Goal: Task Accomplishment & Management: Manage account settings

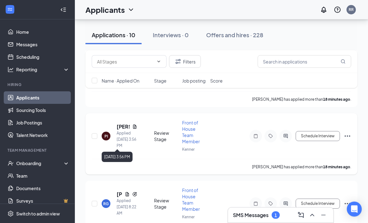
scroll to position [105, 0]
click at [124, 124] on h5 "[PERSON_NAME]" at bounding box center [123, 126] width 13 height 7
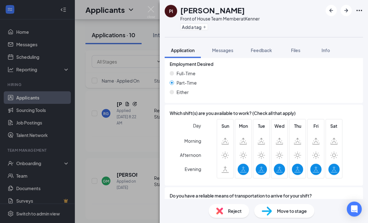
scroll to position [212, 0]
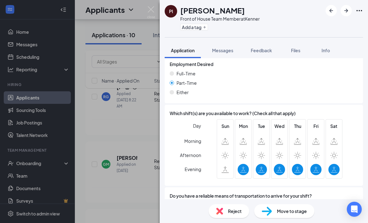
click at [241, 214] on span "Reject" at bounding box center [235, 210] width 14 height 7
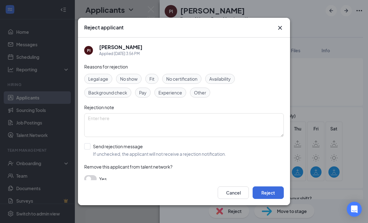
click at [218, 82] on span "Availability" at bounding box center [221, 78] width 22 height 7
click at [264, 199] on button "Reject" at bounding box center [268, 192] width 31 height 12
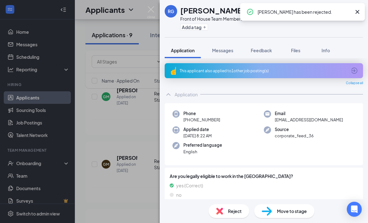
click at [359, 13] on icon "Cross" at bounding box center [358, 12] width 4 height 4
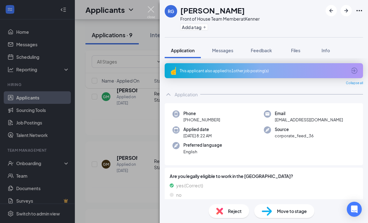
click at [148, 11] on img at bounding box center [151, 12] width 8 height 12
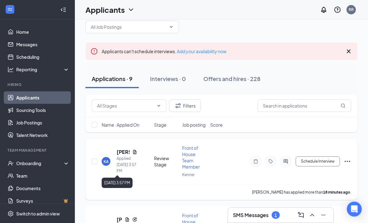
scroll to position [12, 0]
click at [119, 147] on div "KA [GEOGRAPHIC_DATA][PERSON_NAME] Applied [DATE] 3:57 PM Review Stage Front of …" at bounding box center [222, 164] width 260 height 39
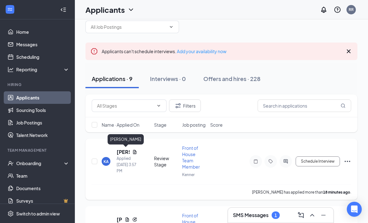
click at [121, 151] on h5 "[PERSON_NAME]" at bounding box center [123, 151] width 13 height 7
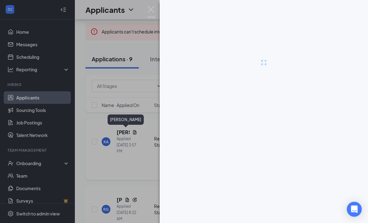
scroll to position [32, 0]
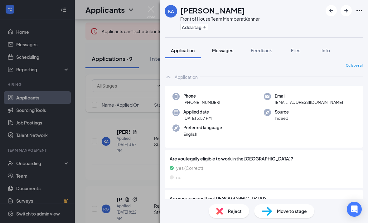
click at [229, 54] on button "Messages" at bounding box center [223, 50] width 34 height 16
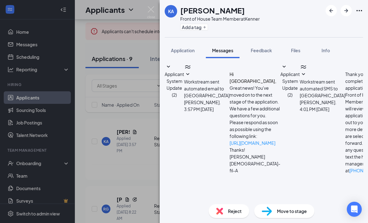
scroll to position [1, 0]
click at [184, 42] on button "Application" at bounding box center [183, 50] width 36 height 16
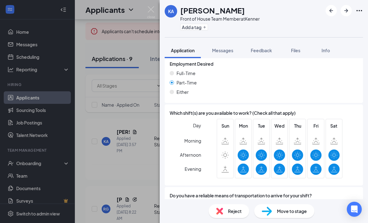
scroll to position [500, 0]
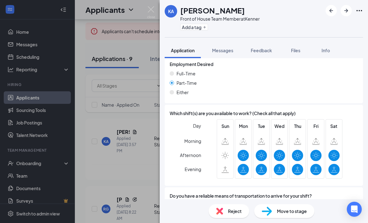
click at [230, 212] on span "Reject" at bounding box center [235, 210] width 14 height 7
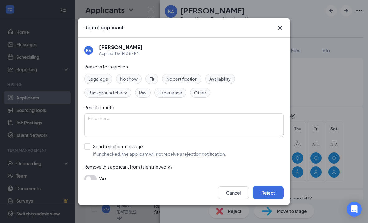
click at [279, 24] on icon "Cross" at bounding box center [280, 27] width 7 height 7
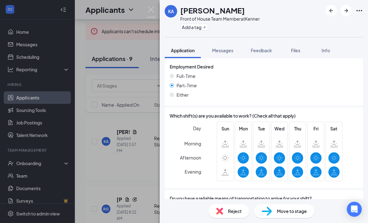
click at [127, 117] on div "KA [GEOGRAPHIC_DATA][PERSON_NAME] Front of House Team Member at Kenner Add a ta…" at bounding box center [184, 111] width 368 height 223
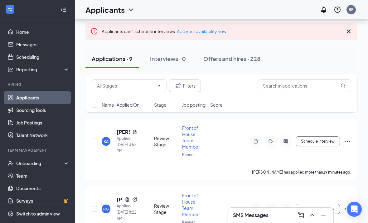
click at [245, 213] on h3 "SMS Messages" at bounding box center [251, 214] width 36 height 7
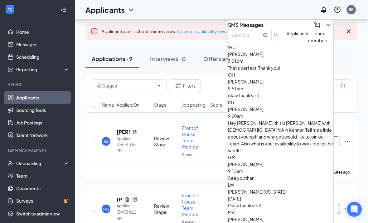
click at [264, 112] on span "[PERSON_NAME]" at bounding box center [246, 109] width 36 height 6
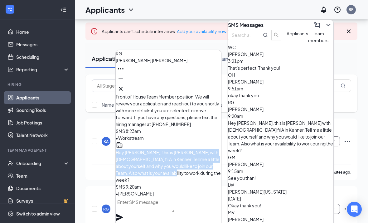
drag, startPoint x: 136, startPoint y: 147, endPoint x: 194, endPoint y: 180, distance: 66.7
click at [194, 180] on p "Hey [PERSON_NAME], this is [PERSON_NAME] with [DEMOGRAPHIC_DATA] fil A in Kenne…" at bounding box center [169, 166] width 106 height 34
copy span "Hey [PERSON_NAME], this is [PERSON_NAME] with [DEMOGRAPHIC_DATA] fil A in Kenne…"
click at [125, 88] on icon "Cross" at bounding box center [120, 88] width 7 height 7
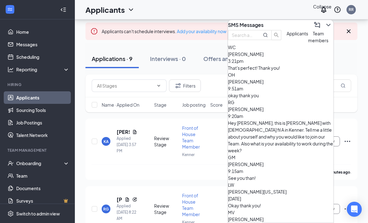
click at [325, 24] on icon "ChevronDown" at bounding box center [328, 24] width 7 height 7
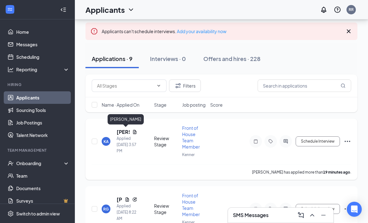
click at [120, 131] on h5 "[PERSON_NAME]" at bounding box center [123, 131] width 13 height 7
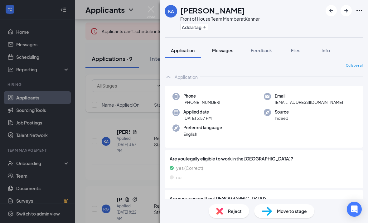
click at [228, 52] on span "Messages" at bounding box center [222, 50] width 21 height 6
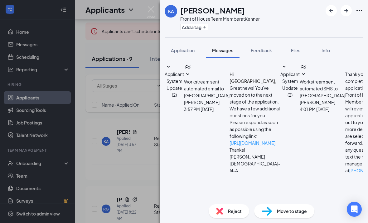
scroll to position [32, 0]
click at [206, 208] on textarea at bounding box center [206, 226] width 82 height 37
paste textarea "Hey [PERSON_NAME], this is [PERSON_NAME] with [DEMOGRAPHIC_DATA] fil A in Kenne…"
click at [201, 208] on textarea "Hey [PERSON_NAME], this is [PERSON_NAME] with [DEMOGRAPHIC_DATA] fil A in Kenne…" at bounding box center [206, 226] width 82 height 37
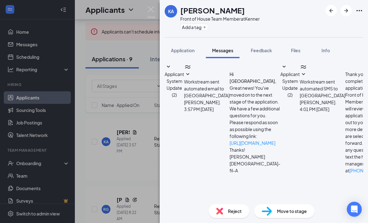
type textarea "Hey Kenya, this is [PERSON_NAME] with [DEMOGRAPHIC_DATA] fil A in Kenner. Tell …"
click at [147, 124] on div "KA [PERSON_NAME] Front of House Team Member at Kenner Add a tag Application Mes…" at bounding box center [184, 111] width 368 height 223
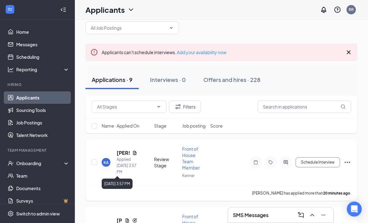
scroll to position [12, 0]
click at [247, 220] on div "SMS Messages" at bounding box center [281, 215] width 96 height 10
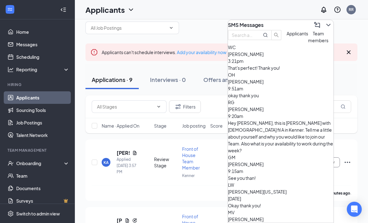
scroll to position [0, 0]
click at [326, 29] on icon "ChevronDown" at bounding box center [328, 24] width 7 height 7
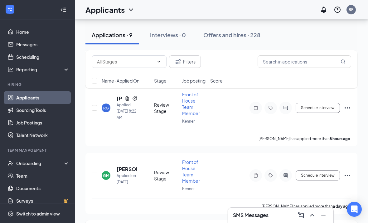
scroll to position [133, 0]
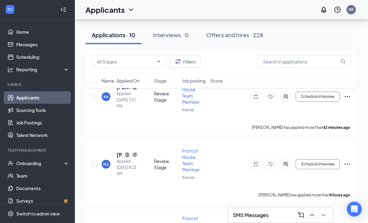
scroll to position [145, 0]
click at [268, 218] on h3 "SMS Messages" at bounding box center [251, 214] width 36 height 7
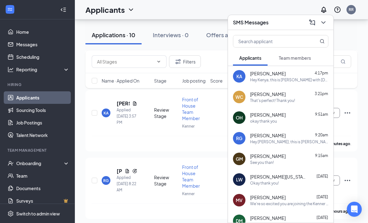
scroll to position [128, 0]
click at [285, 185] on div "[PERSON_NAME][US_STATE] [DATE] Okay thank you!" at bounding box center [289, 179] width 78 height 12
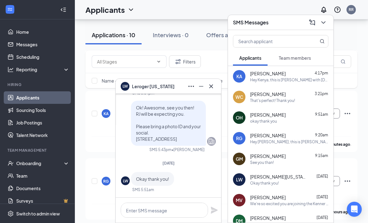
scroll to position [0, 0]
click at [140, 217] on textarea at bounding box center [164, 209] width 87 height 15
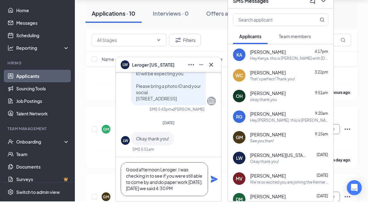
scroll to position [1, 0]
type textarea "Good afternoon Leroger. I was checking in to see if you were still able to come…"
drag, startPoint x: 205, startPoint y: 211, endPoint x: 216, endPoint y: 201, distance: 15.0
click at [216, 201] on icon "Plane" at bounding box center [214, 200] width 7 height 7
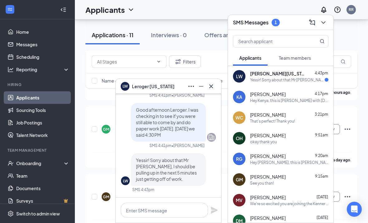
scroll to position [267, 0]
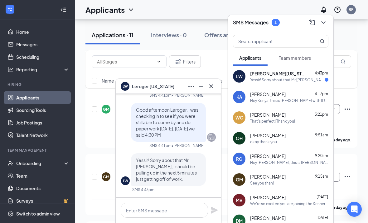
click at [93, 149] on div "AB Aden Berry Applied Today 4:21 PM Review Stage Back of House Team Member Kenn…" at bounding box center [222, 218] width 272 height 668
click at [210, 86] on icon "Cross" at bounding box center [211, 85] width 7 height 7
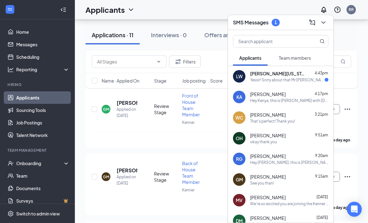
click at [325, 22] on icon "ChevronDown" at bounding box center [323, 22] width 7 height 7
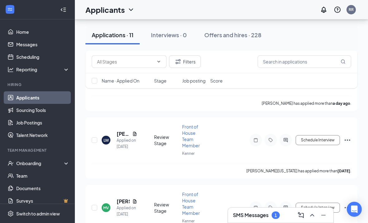
scroll to position [578, 0]
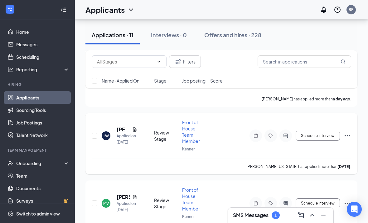
click at [350, 132] on icon "Ellipses" at bounding box center [347, 135] width 7 height 7
click at [205, 125] on div "Front of House Team Member" at bounding box center [194, 131] width 24 height 25
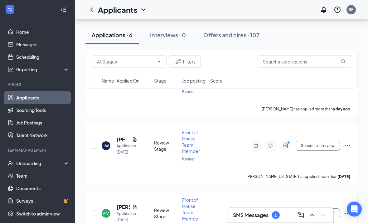
scroll to position [327, 0]
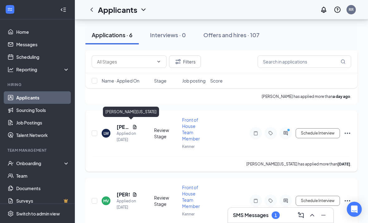
click at [120, 123] on h5 "[PERSON_NAME][US_STATE]" at bounding box center [123, 126] width 13 height 7
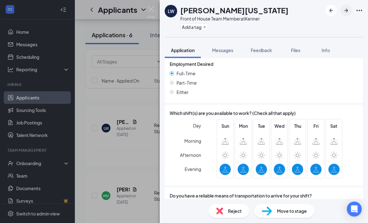
scroll to position [332, 0]
click at [349, 11] on icon "ArrowRight" at bounding box center [346, 10] width 7 height 7
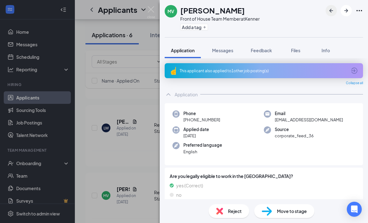
click at [332, 9] on icon "ArrowLeftNew" at bounding box center [331, 10] width 7 height 7
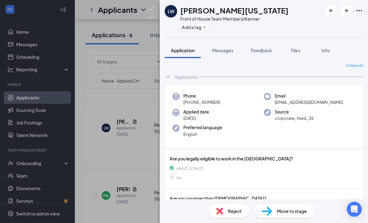
click at [361, 11] on icon "Ellipses" at bounding box center [359, 10] width 7 height 7
click at [125, 106] on div "LW Leroger Washington Front of House Team Member at Kenner Add a tag Applicatio…" at bounding box center [184, 111] width 368 height 223
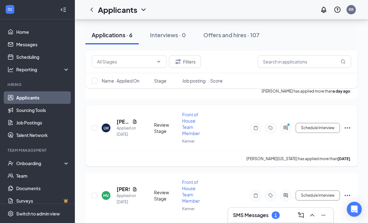
click at [348, 126] on icon "Ellipses" at bounding box center [347, 127] width 7 height 7
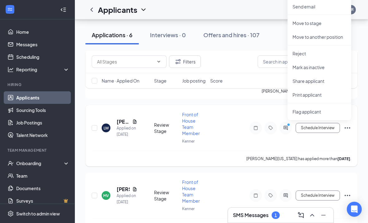
click at [230, 144] on div "LW Leroger Washington Applied on Oct 6 Review Stage Front of House Team Member …" at bounding box center [222, 130] width 260 height 39
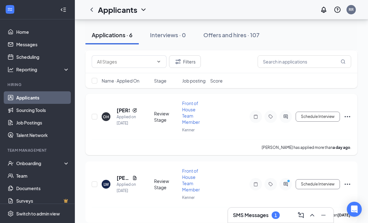
scroll to position [327, 0]
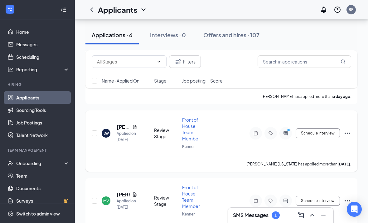
click at [347, 132] on icon "Ellipses" at bounding box center [347, 132] width 7 height 7
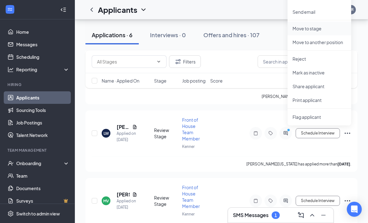
click at [306, 29] on p "Move to stage" at bounding box center [320, 28] width 54 height 6
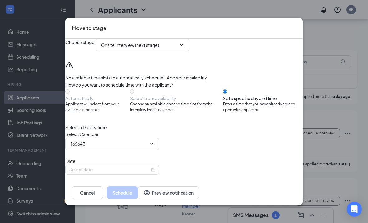
type input "RJ Root's Calendar"
type input "Oct 15, 2025"
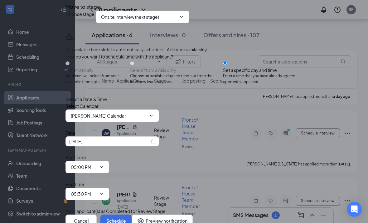
click at [218, 122] on div "Select Calendar RJ Root's Calendar" at bounding box center [184, 111] width 237 height 19
click at [66, 1] on icon "Cross" at bounding box center [66, 1] width 0 height 0
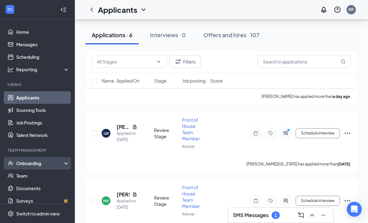
click at [32, 167] on div "Onboarding" at bounding box center [37, 163] width 75 height 12
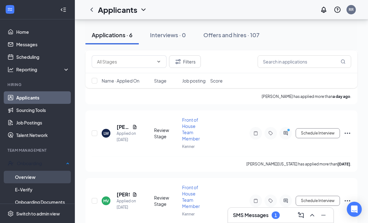
click at [31, 176] on link "Overview" at bounding box center [42, 176] width 55 height 12
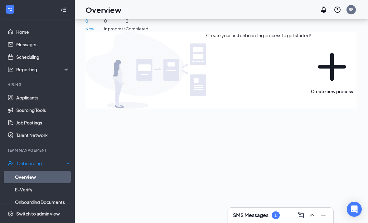
scroll to position [16, 0]
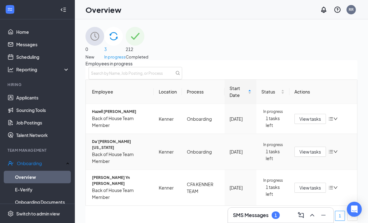
scroll to position [0, 0]
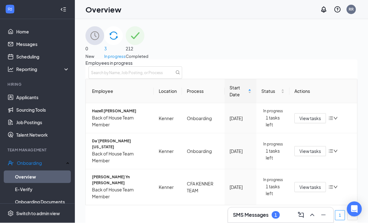
click at [104, 53] on span "New" at bounding box center [95, 56] width 19 height 6
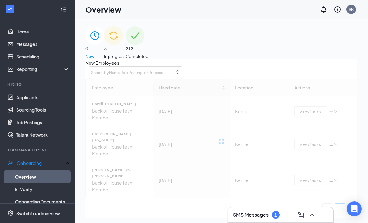
scroll to position [1, 0]
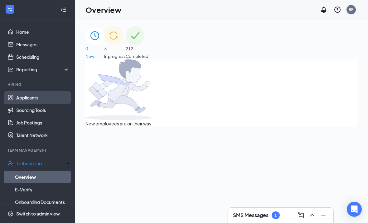
click at [22, 102] on link "Applicants" at bounding box center [42, 97] width 53 height 12
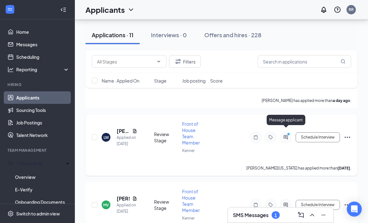
scroll to position [643, 0]
click at [349, 133] on icon "Ellipses" at bounding box center [347, 136] width 7 height 7
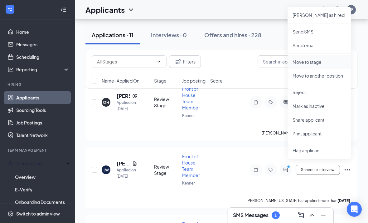
scroll to position [611, 0]
click at [316, 13] on p "Mark as hired" at bounding box center [320, 15] width 54 height 6
type input "Hiring Complete (final stage)"
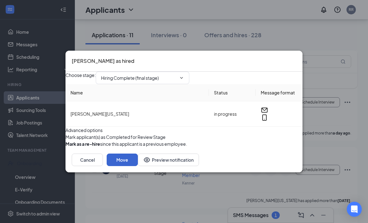
click at [138, 166] on button "Move" at bounding box center [122, 159] width 31 height 12
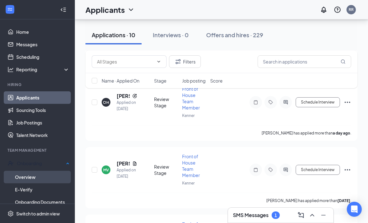
click at [29, 176] on link "Overview" at bounding box center [42, 176] width 55 height 12
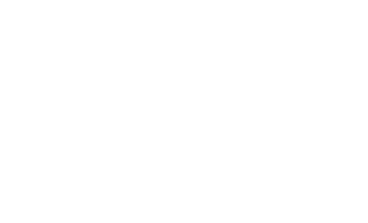
scroll to position [42, 0]
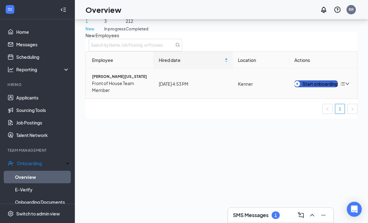
click at [309, 80] on div "Start onboarding" at bounding box center [316, 83] width 43 height 7
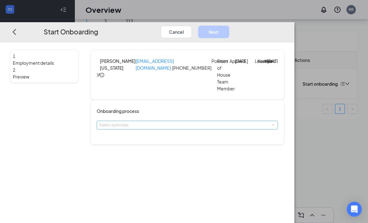
click at [167, 128] on div "Select a process" at bounding box center [186, 125] width 174 height 6
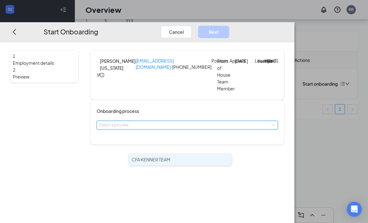
click at [162, 156] on span "CFA KENNER TEAM" at bounding box center [151, 159] width 39 height 6
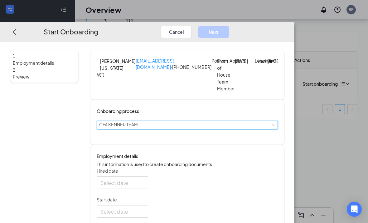
type input "Oct 15, 2025"
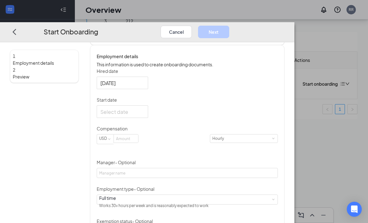
scroll to position [103, 0]
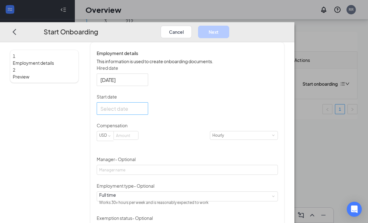
click at [145, 112] on div at bounding box center [123, 109] width 44 height 8
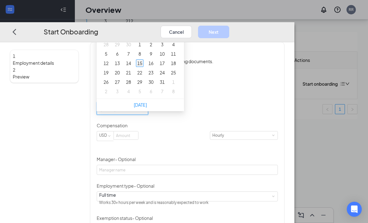
type input "Oct 15, 2025"
click at [144, 67] on div "15" at bounding box center [139, 62] width 7 height 7
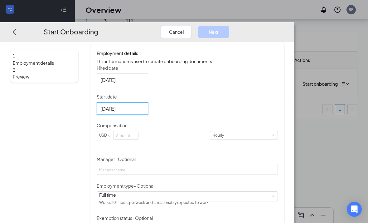
scroll to position [136, 0]
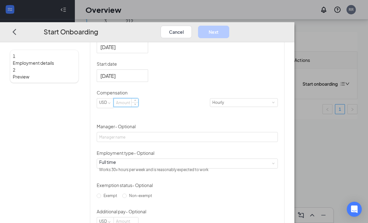
click at [138, 107] on input at bounding box center [126, 103] width 24 height 8
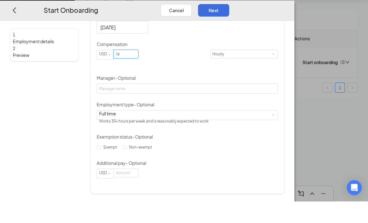
scroll to position [43, 0]
type input "14"
click at [127, 166] on input "Non-exempt" at bounding box center [124, 168] width 4 height 4
radio input "true"
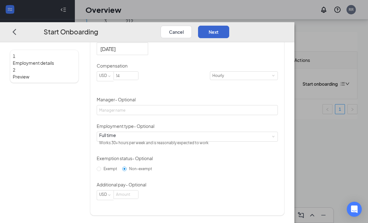
click at [229, 26] on button "Next" at bounding box center [213, 32] width 31 height 12
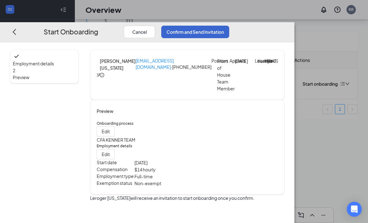
scroll to position [4, 0]
click at [229, 26] on button "Confirm and Send Invitation" at bounding box center [195, 32] width 68 height 12
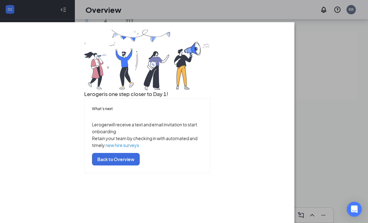
scroll to position [12, 0]
click at [140, 165] on button "Back to Overview" at bounding box center [116, 159] width 48 height 12
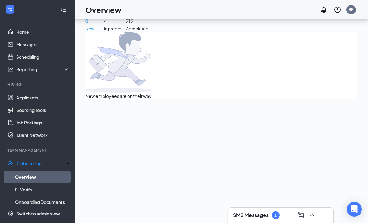
scroll to position [0, 0]
click at [46, 170] on link "Overview" at bounding box center [42, 176] width 55 height 12
click at [249, 217] on h3 "SMS Messages" at bounding box center [251, 214] width 36 height 7
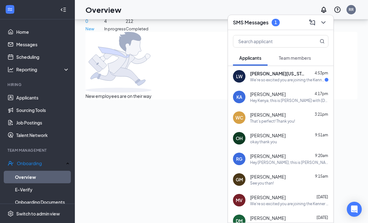
click at [272, 79] on div "We're so excited you are joining the Kenner Chick-fil-Ateam ! Do you know anyon…" at bounding box center [287, 79] width 75 height 5
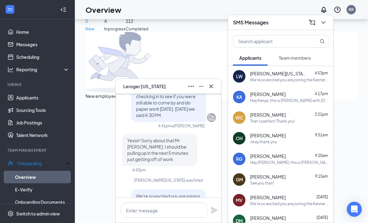
scroll to position [-53, 0]
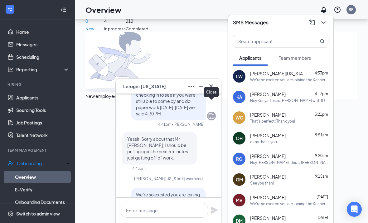
click at [211, 90] on icon "Cross" at bounding box center [211, 85] width 7 height 7
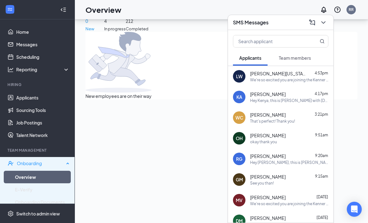
click at [46, 161] on div "Onboarding" at bounding box center [40, 163] width 47 height 6
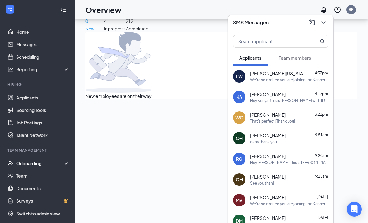
click at [43, 164] on div "Onboarding" at bounding box center [40, 163] width 48 height 6
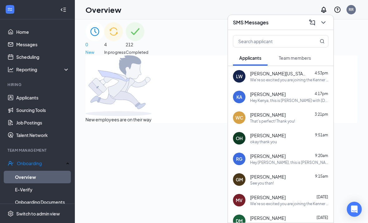
scroll to position [0, 0]
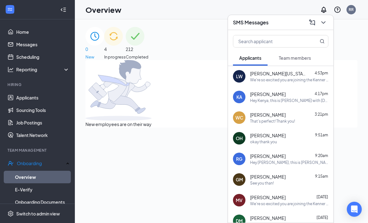
click at [104, 38] on div "0 New" at bounding box center [95, 43] width 19 height 33
click at [324, 22] on icon "ChevronDown" at bounding box center [324, 22] width 4 height 2
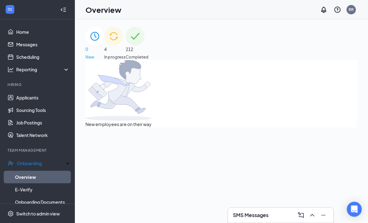
click at [126, 54] on span "In progress" at bounding box center [115, 57] width 22 height 6
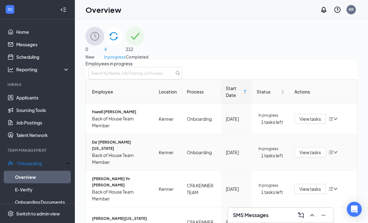
scroll to position [36, 0]
click at [125, 139] on span "Da’Ron A Washington" at bounding box center [120, 145] width 57 height 12
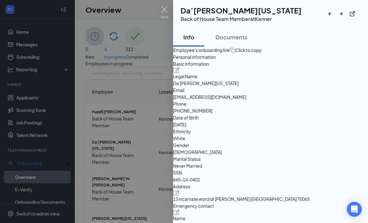
click at [90, 145] on div at bounding box center [184, 111] width 368 height 223
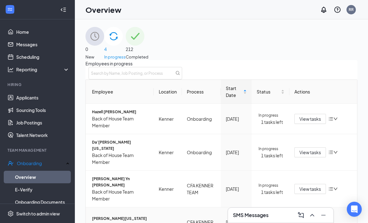
click at [115, 215] on span "[PERSON_NAME][US_STATE]" at bounding box center [120, 218] width 57 height 6
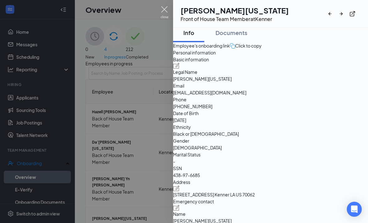
click at [166, 13] on img at bounding box center [165, 12] width 8 height 12
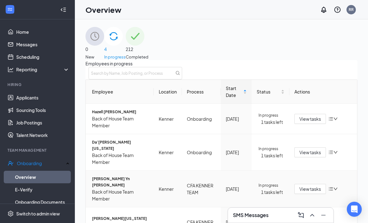
scroll to position [6, 0]
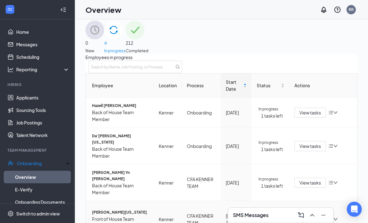
click at [307, 215] on span "Start tasks" at bounding box center [311, 218] width 22 height 7
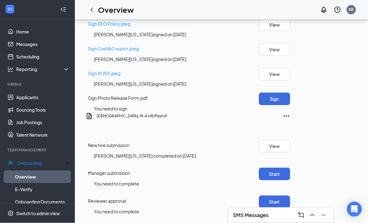
scroll to position [441, 0]
click at [290, 101] on button "Sign" at bounding box center [274, 99] width 31 height 12
